Goal: Browse casually

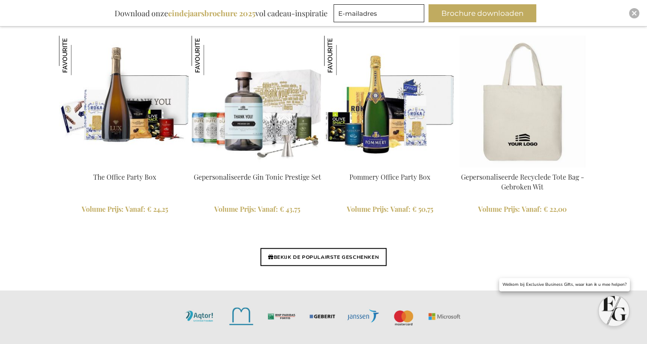
scroll to position [1999, 0]
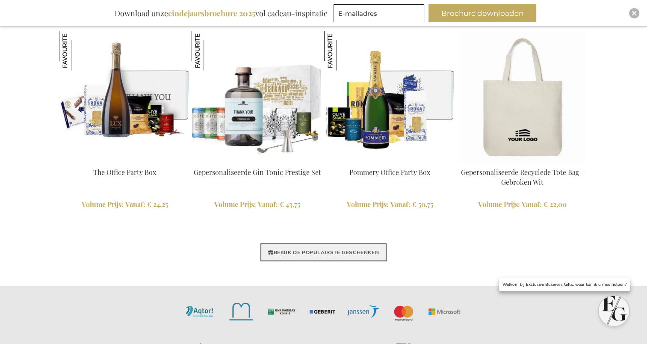
click at [344, 249] on link "BEKIJK DE POPULAIRSTE GESCHENKEN" at bounding box center [323, 252] width 126 height 18
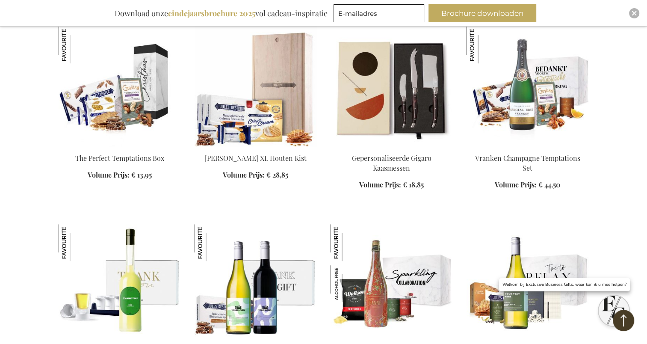
scroll to position [554, 0]
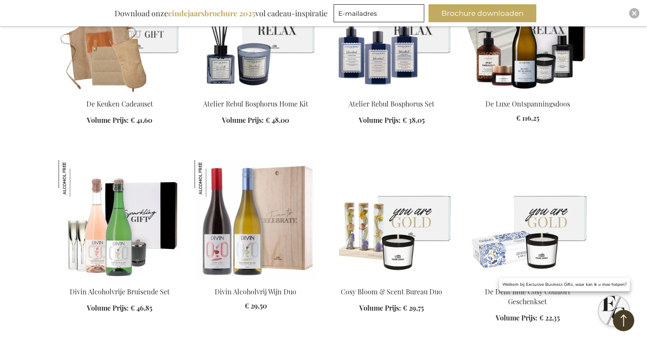
scroll to position [2354, 0]
